Goal: Browse casually: Explore the website without a specific task or goal

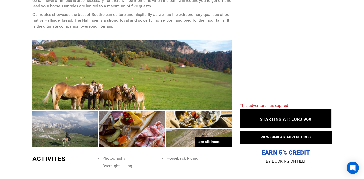
scroll to position [303, 0]
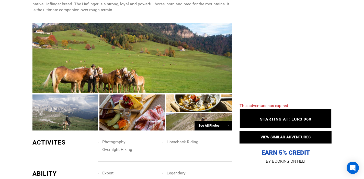
click at [210, 127] on div "See All Photos →" at bounding box center [213, 126] width 37 height 10
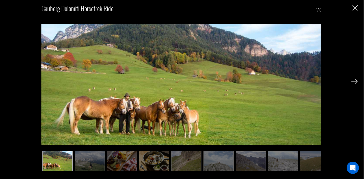
click at [354, 80] on img at bounding box center [354, 81] width 6 height 5
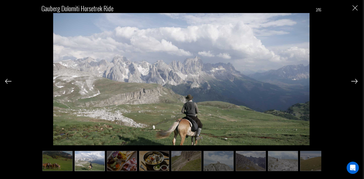
click at [354, 80] on img at bounding box center [354, 81] width 6 height 5
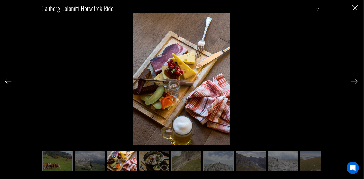
click at [354, 80] on img at bounding box center [354, 81] width 6 height 5
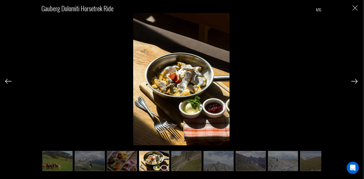
click at [354, 80] on img at bounding box center [354, 81] width 6 height 5
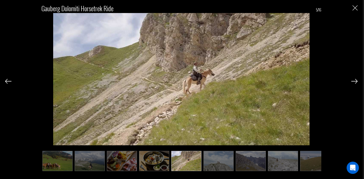
click at [354, 80] on img at bounding box center [354, 81] width 6 height 5
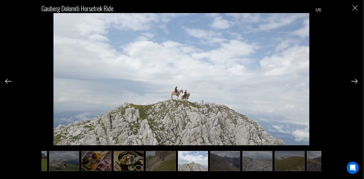
click at [354, 80] on img at bounding box center [354, 81] width 6 height 5
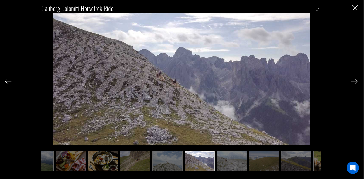
click at [354, 80] on img at bounding box center [354, 81] width 6 height 5
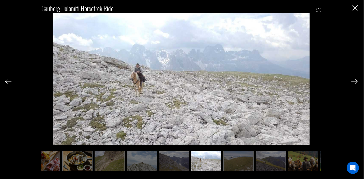
click at [354, 80] on img at bounding box center [354, 81] width 6 height 5
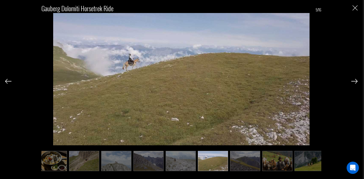
click at [354, 80] on img at bounding box center [354, 81] width 6 height 5
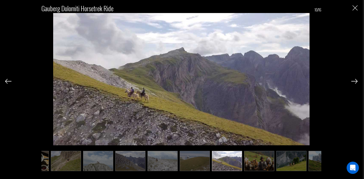
click at [354, 80] on img at bounding box center [354, 81] width 6 height 5
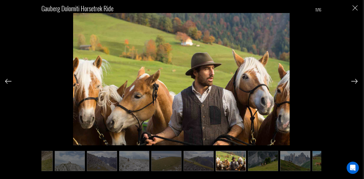
click at [354, 80] on img at bounding box center [354, 81] width 6 height 5
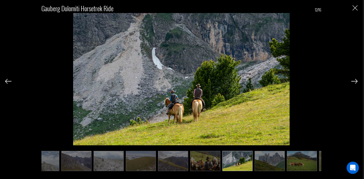
click at [354, 80] on img at bounding box center [354, 81] width 6 height 5
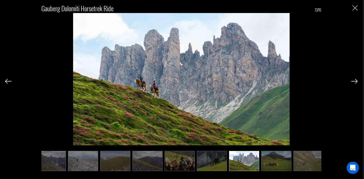
click at [354, 80] on img at bounding box center [354, 81] width 6 height 5
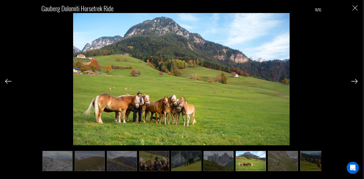
click at [354, 80] on img at bounding box center [354, 81] width 6 height 5
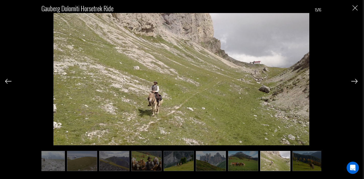
scroll to position [0, 235]
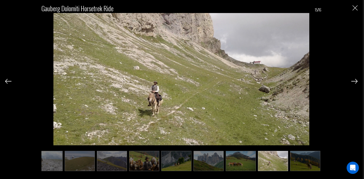
click at [354, 80] on img at bounding box center [354, 81] width 6 height 5
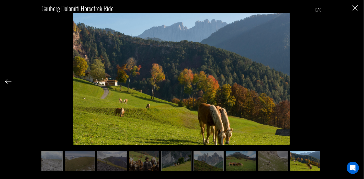
click at [354, 80] on div "Gauberg Dolomiti Horsetrek Ride 16/16" at bounding box center [181, 85] width 353 height 170
click at [357, 8] on img "Close" at bounding box center [355, 7] width 5 height 5
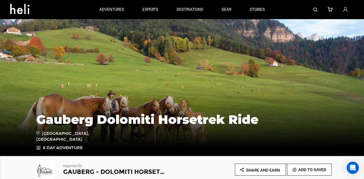
scroll to position [0, 0]
